Goal: Transaction & Acquisition: Purchase product/service

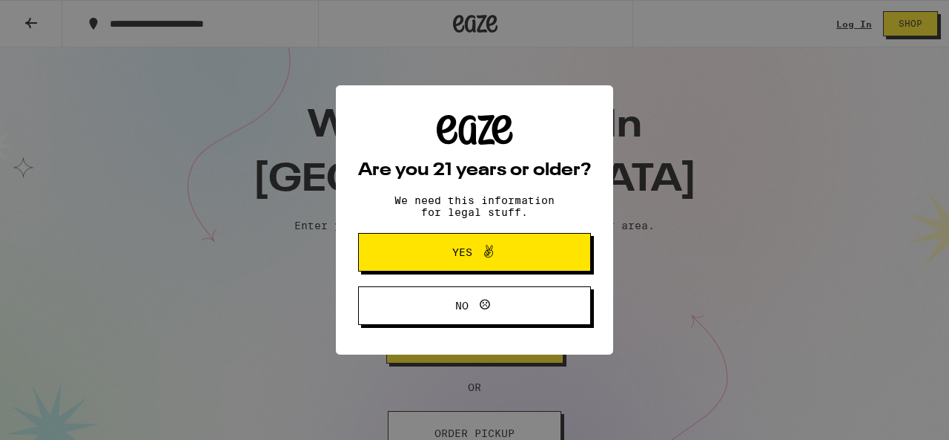
click at [387, 260] on button "Yes" at bounding box center [474, 252] width 233 height 39
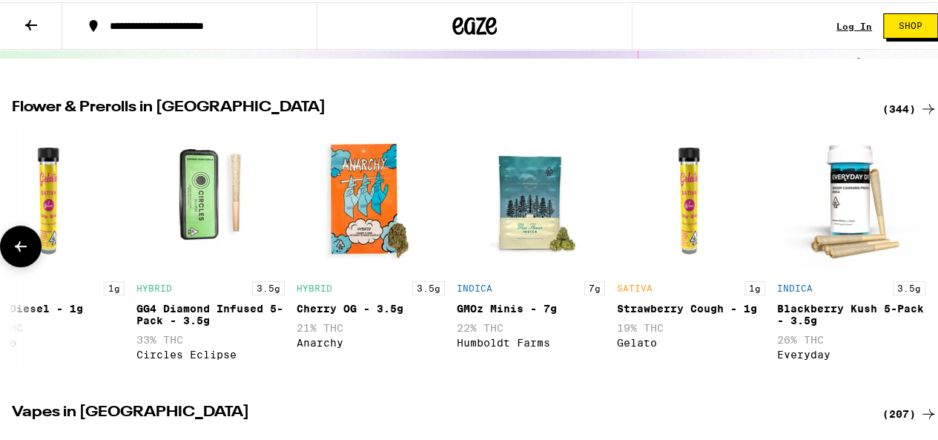
scroll to position [437, 0]
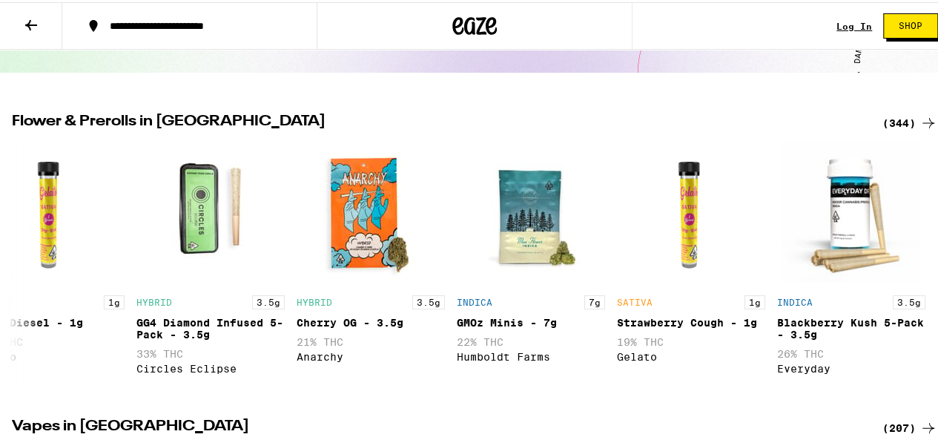
click at [891, 118] on div "(344)" at bounding box center [909, 121] width 55 height 18
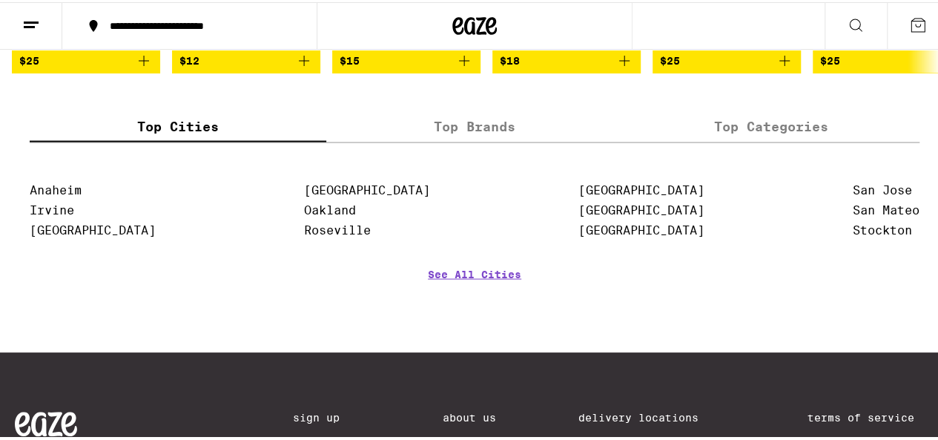
scroll to position [1426, 0]
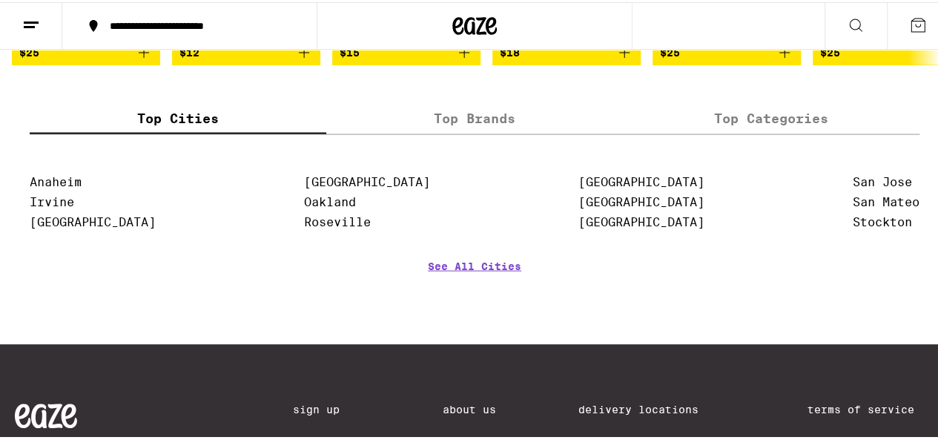
click at [693, 132] on label "Top Categories" at bounding box center [771, 116] width 297 height 32
click at [0, 0] on input "Top Categories" at bounding box center [0, 0] width 0 height 0
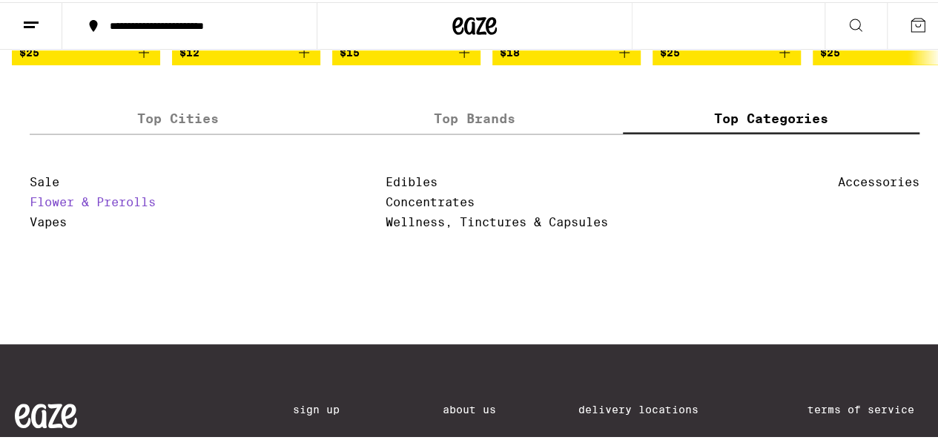
click at [146, 207] on link "Flower & Prerolls" at bounding box center [93, 200] width 126 height 14
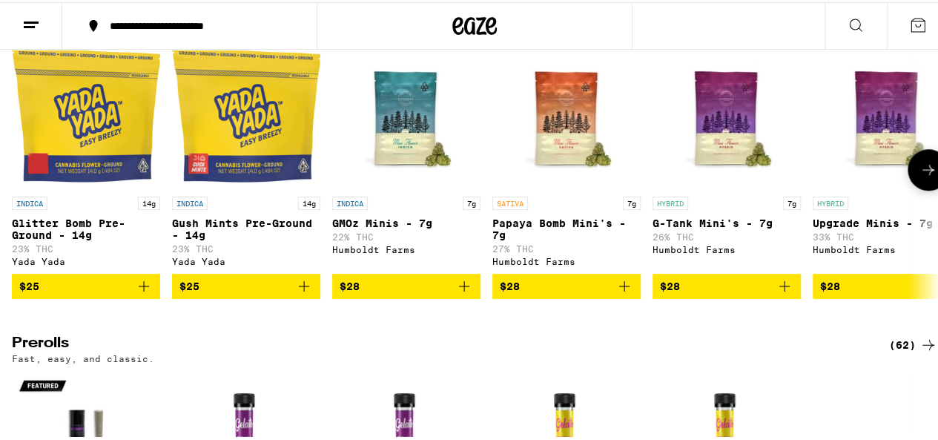
scroll to position [532, 0]
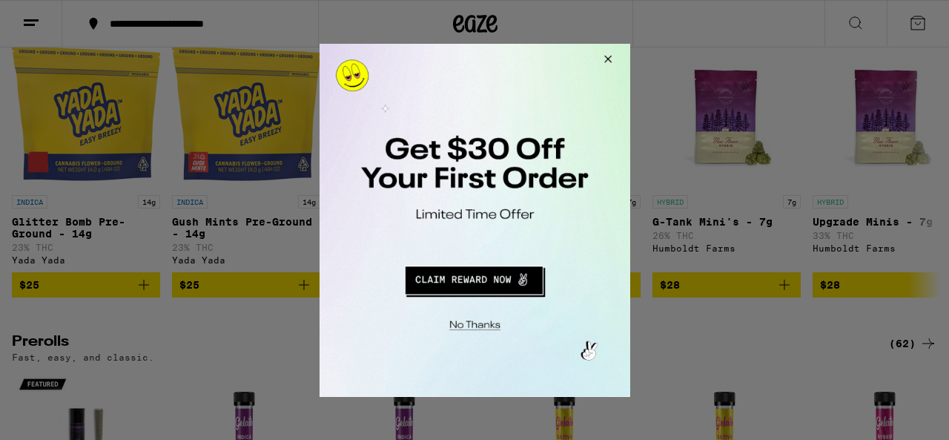
click at [597, 56] on button "Close Modal" at bounding box center [605, 61] width 40 height 36
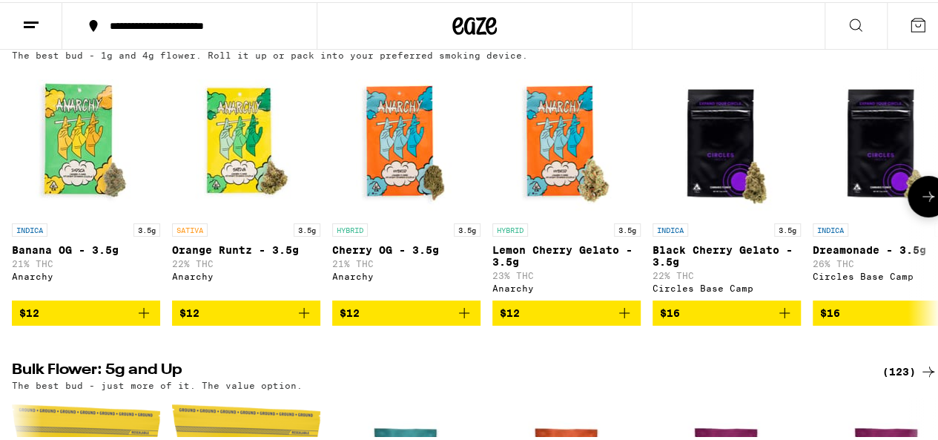
scroll to position [0, 0]
